Goal: Use online tool/utility: Use online tool/utility

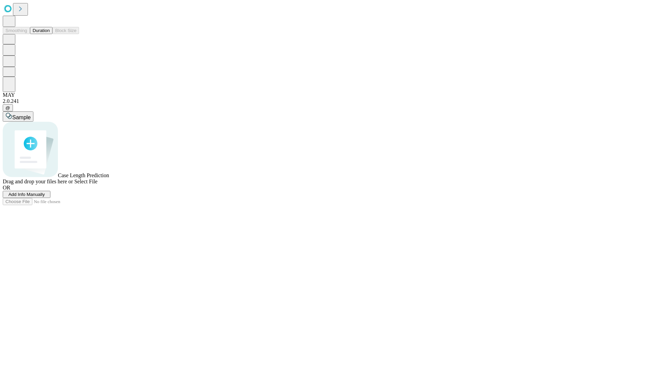
click at [45, 197] on span "Add Info Manually" at bounding box center [27, 194] width 36 height 5
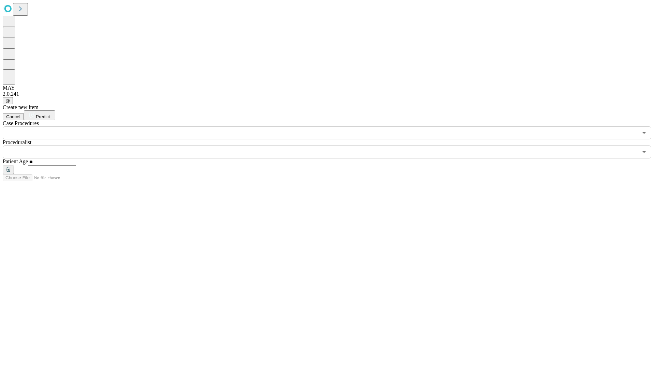
type input "**"
click at [332, 146] on input "text" at bounding box center [321, 152] width 636 height 13
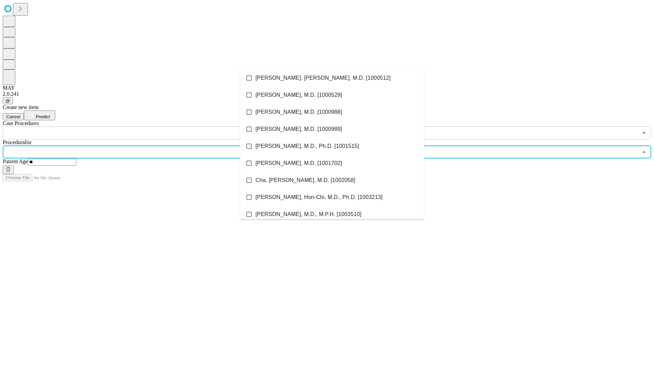
click at [332, 78] on li "[PERSON_NAME], [PERSON_NAME], M.D. [1000512]" at bounding box center [332, 78] width 184 height 17
click at [143, 126] on input "text" at bounding box center [321, 132] width 636 height 13
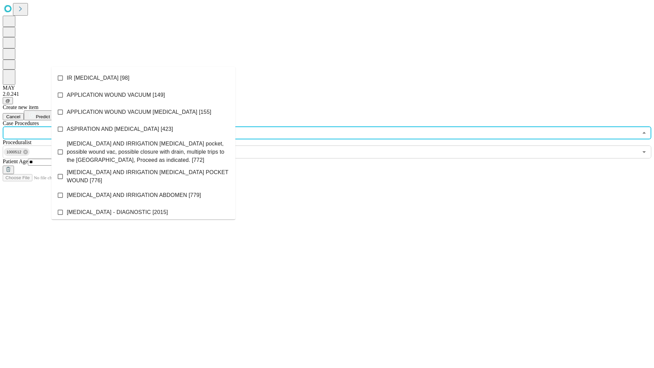
click at [143, 78] on li "IR [MEDICAL_DATA] [98]" at bounding box center [143, 78] width 184 height 17
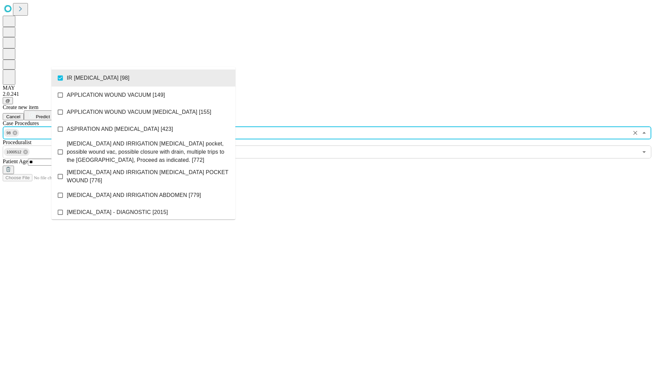
click at [50, 114] on span "Predict" at bounding box center [43, 116] width 14 height 5
